Goal: Find contact information

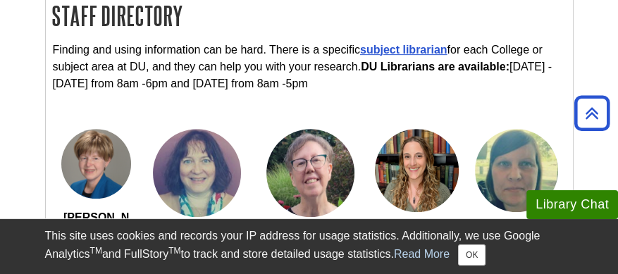
scroll to position [479, 0]
click at [474, 249] on button "OK" at bounding box center [471, 254] width 27 height 21
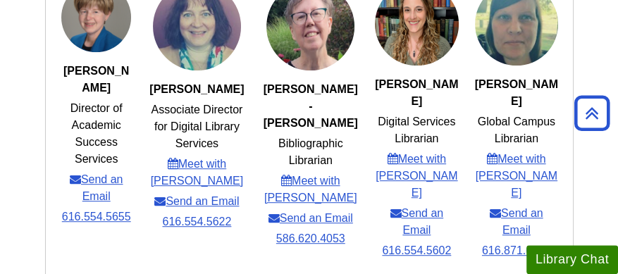
scroll to position [628, 0]
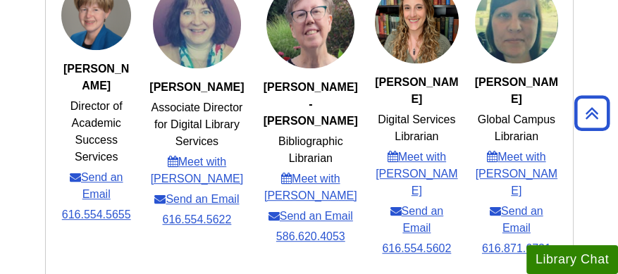
click at [216, 222] on li "Julie Gotch Associate Director for Digital Library Services Meet with Julie Sen…" at bounding box center [196, 119] width 115 height 280
click at [205, 244] on li "Julie Gotch Associate Director for Digital Library Services Meet with Julie Sen…" at bounding box center [196, 119] width 115 height 280
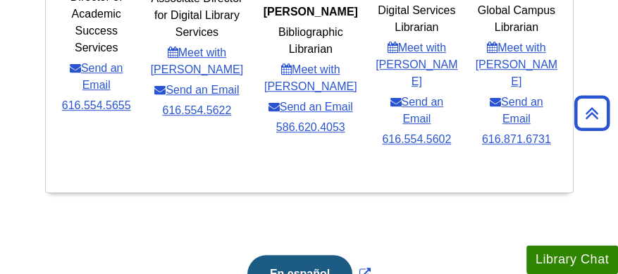
scroll to position [738, 0]
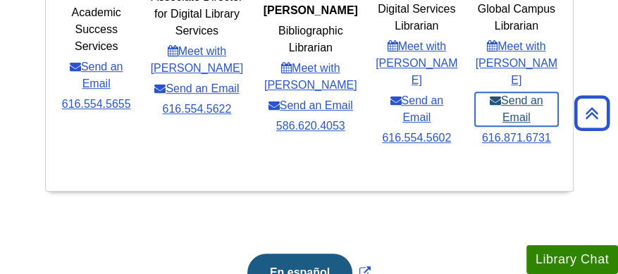
click at [508, 92] on link "Send an Email" at bounding box center [516, 109] width 83 height 34
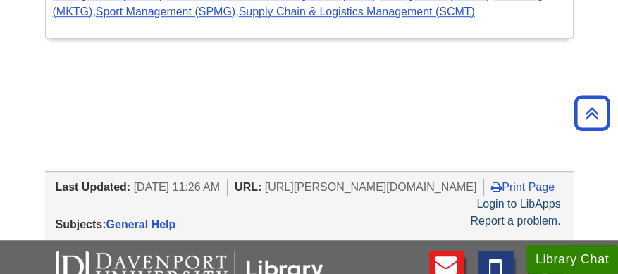
scroll to position [778, 0]
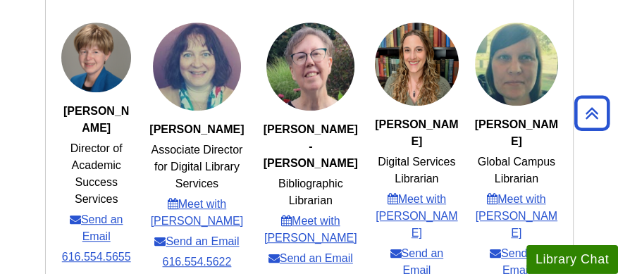
scroll to position [590, 0]
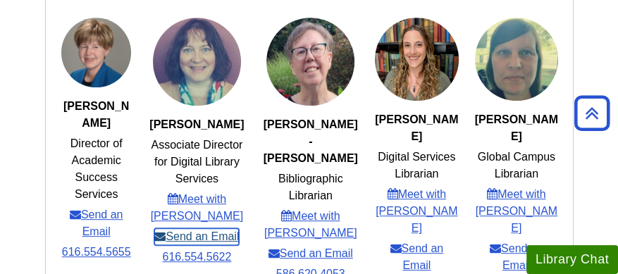
click at [211, 228] on link "Send an Email" at bounding box center [196, 236] width 85 height 17
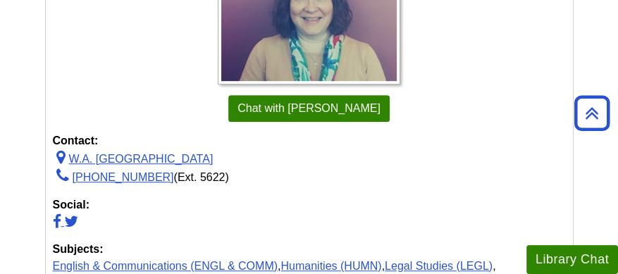
scroll to position [593, 0]
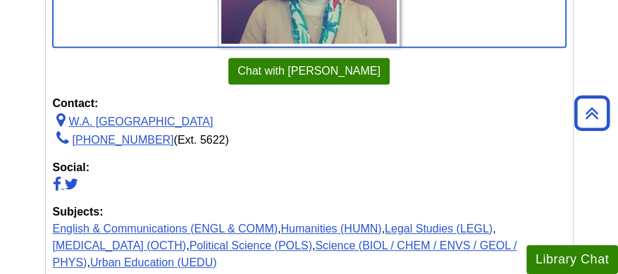
click at [184, 45] on div "[PERSON_NAME] Contact Me Chat with [PERSON_NAME] Contact: W.A. [GEOGRAPHIC_DATA…" at bounding box center [309, 95] width 513 height 354
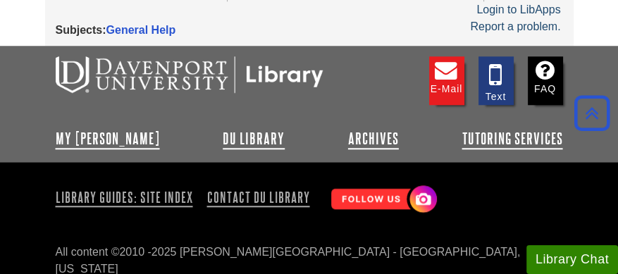
scroll to position [1069, 0]
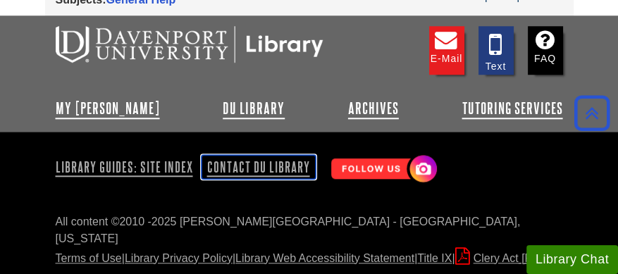
click at [236, 158] on link "Contact DU Library" at bounding box center [258, 167] width 114 height 24
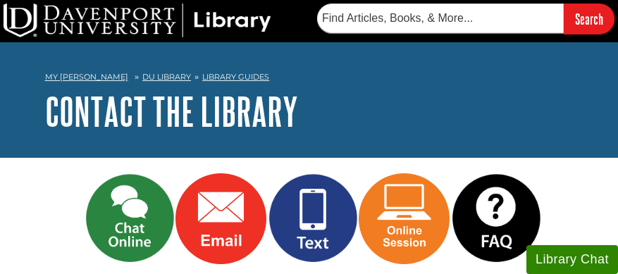
scroll to position [111, 0]
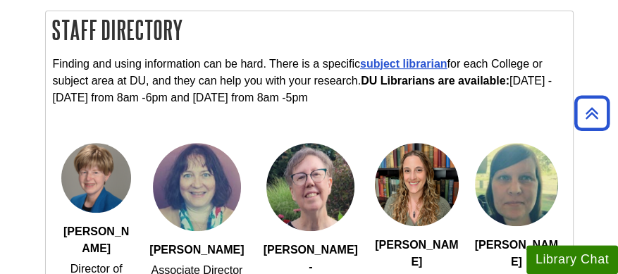
scroll to position [482, 0]
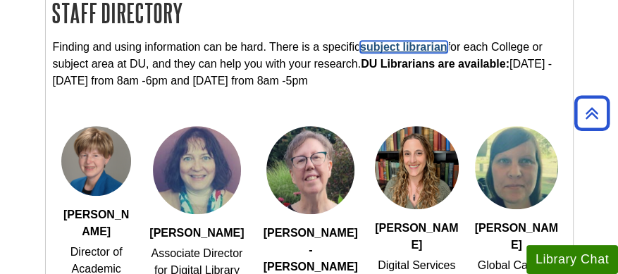
click at [377, 51] on link "subject librarian" at bounding box center [403, 47] width 87 height 12
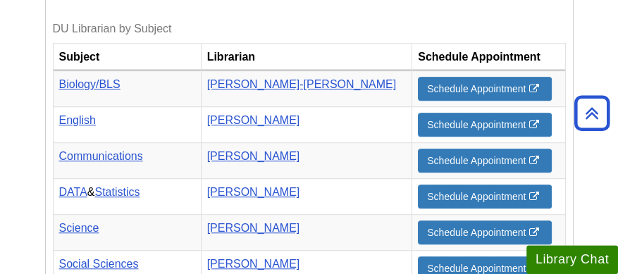
scroll to position [843, 0]
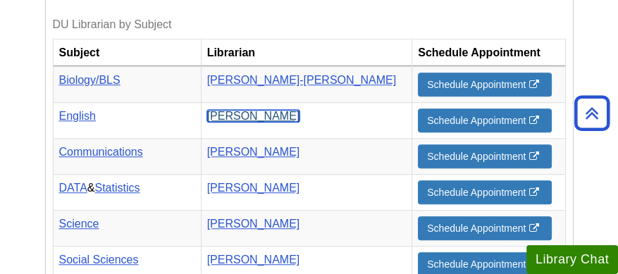
click at [278, 110] on link "[PERSON_NAME]" at bounding box center [253, 116] width 93 height 12
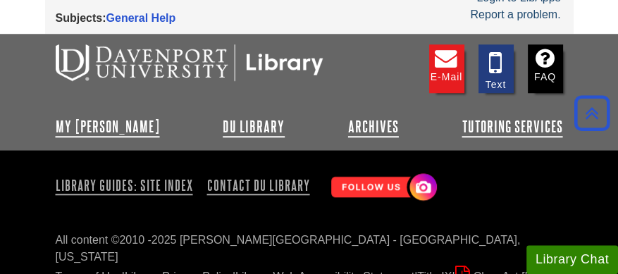
scroll to position [1069, 0]
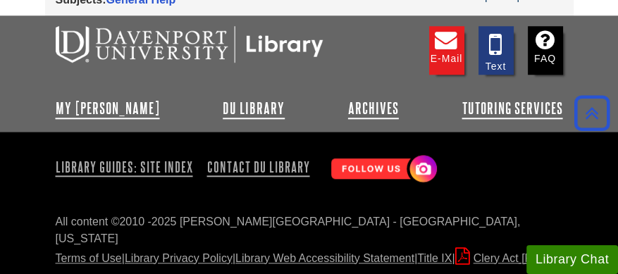
click at [372, 38] on div "E-mail Text FAQ" at bounding box center [309, 57] width 507 height 77
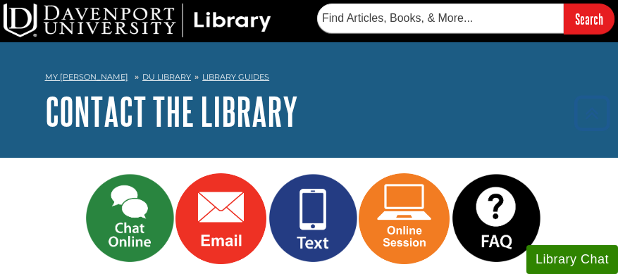
scroll to position [479, 0]
